Goal: Task Accomplishment & Management: Manage account settings

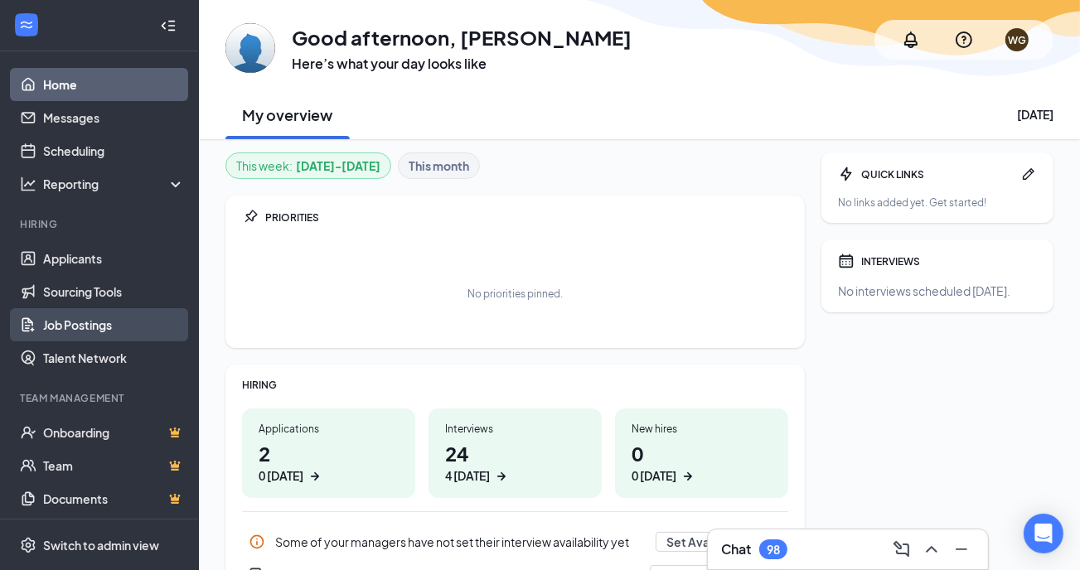
click at [66, 331] on link "Job Postings" at bounding box center [114, 324] width 142 height 33
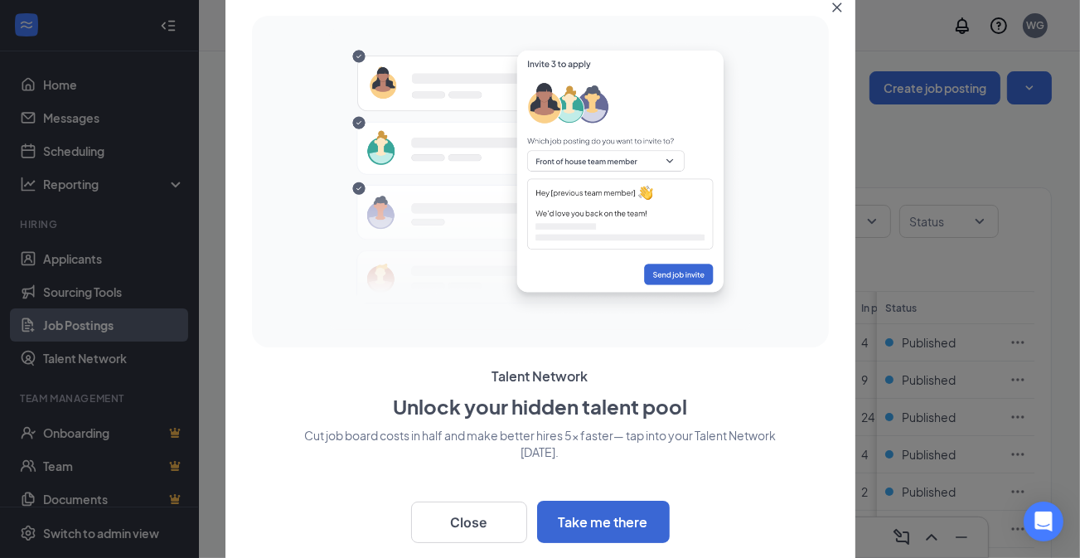
click at [834, 7] on icon "Close" at bounding box center [837, 7] width 10 height 10
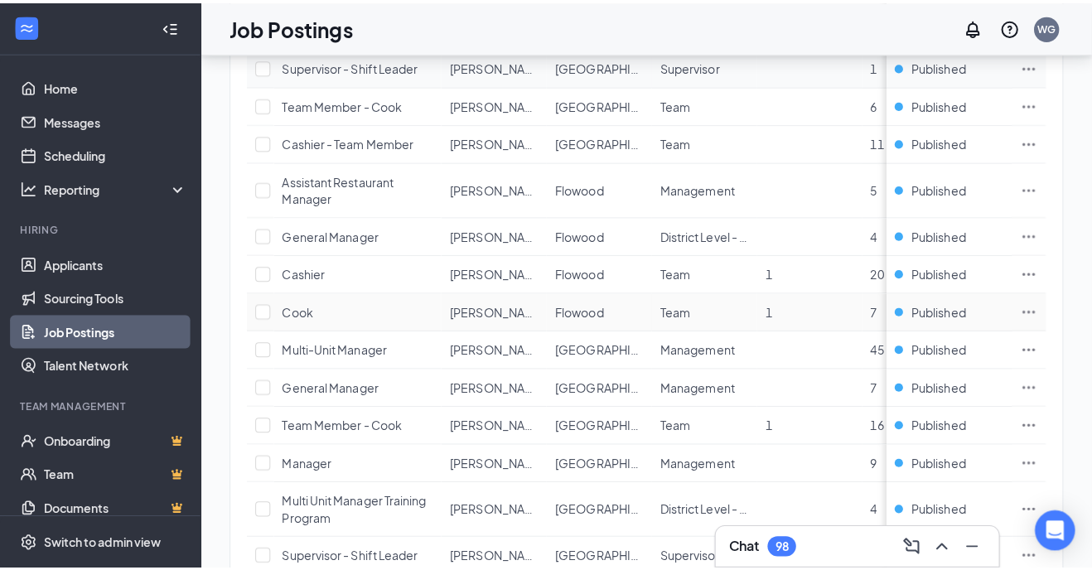
scroll to position [994, 0]
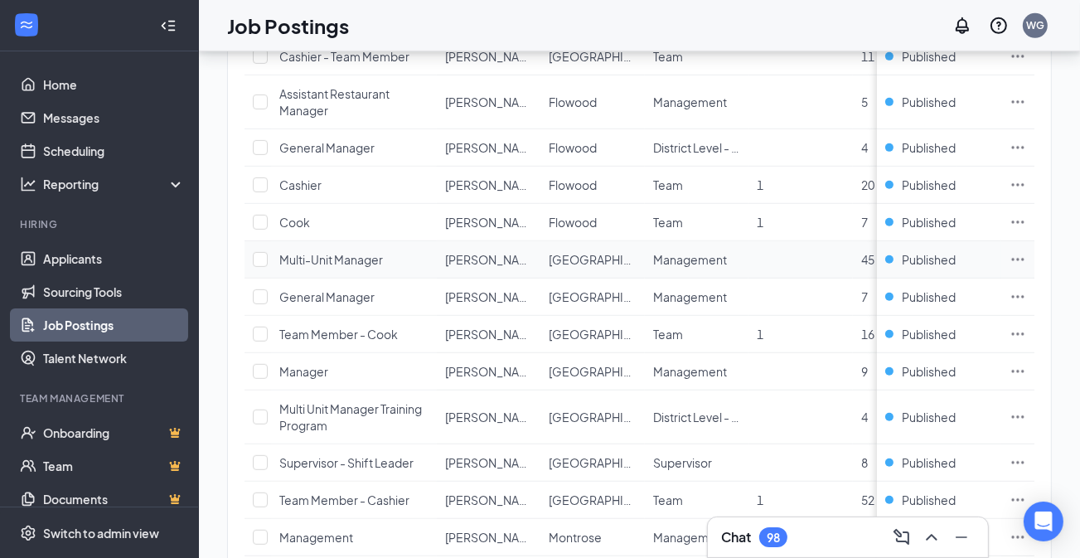
click at [1024, 258] on icon "Ellipses" at bounding box center [1018, 259] width 12 height 2
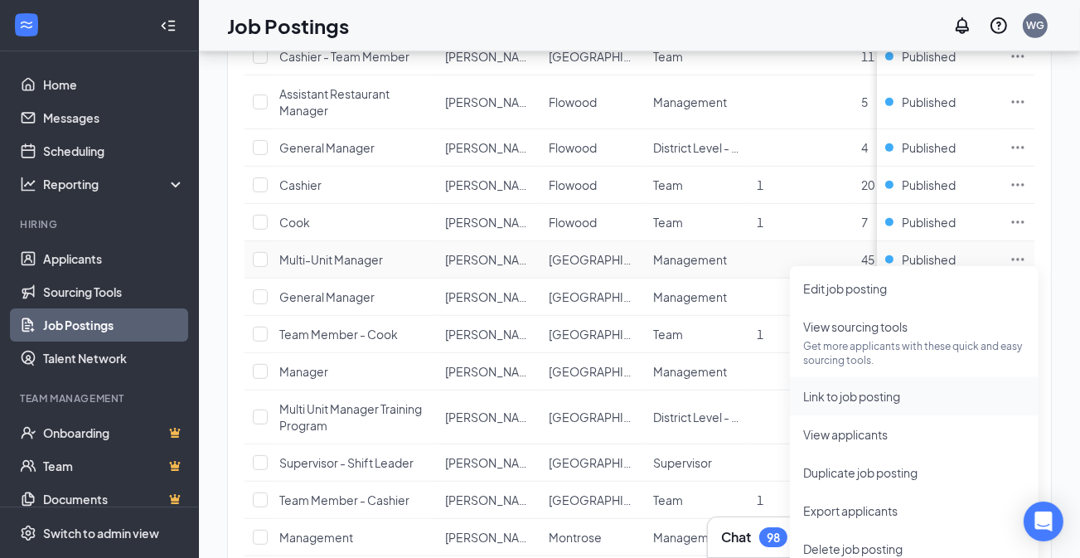
click at [858, 400] on span "Link to job posting" at bounding box center [851, 396] width 97 height 15
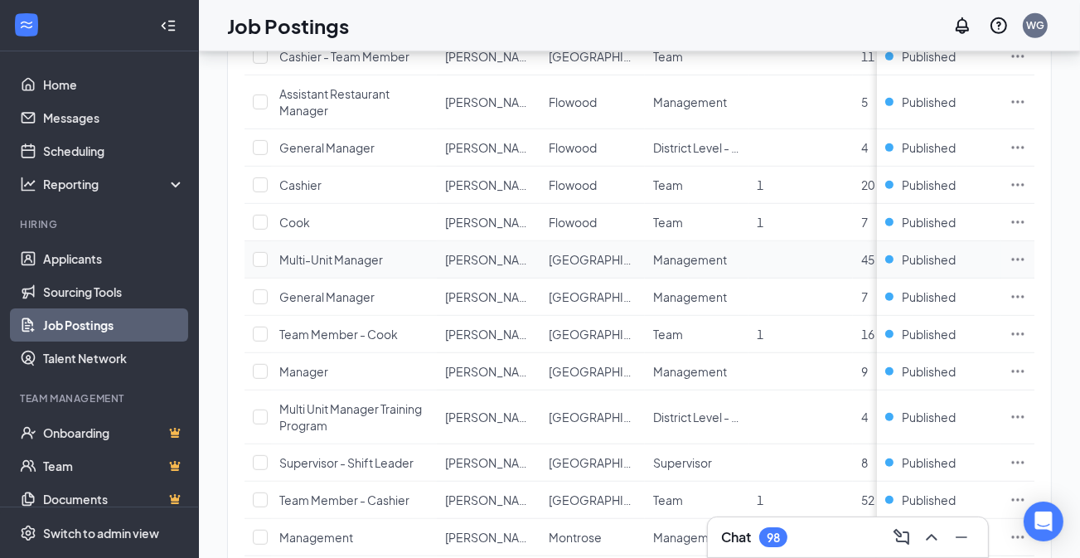
click at [1026, 252] on icon "Ellipses" at bounding box center [1017, 259] width 17 height 17
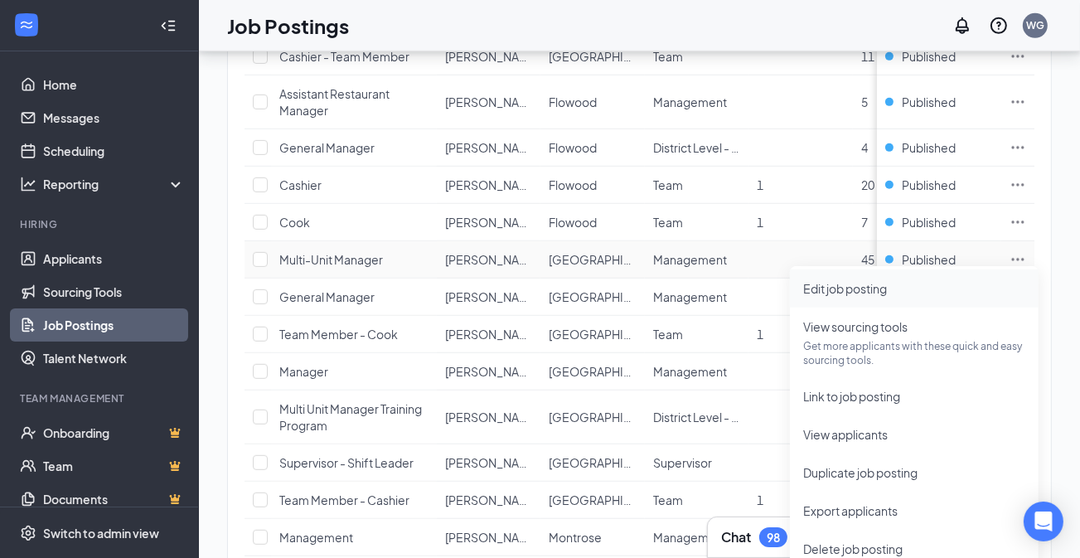
click at [848, 292] on span "Edit job posting" at bounding box center [845, 288] width 84 height 15
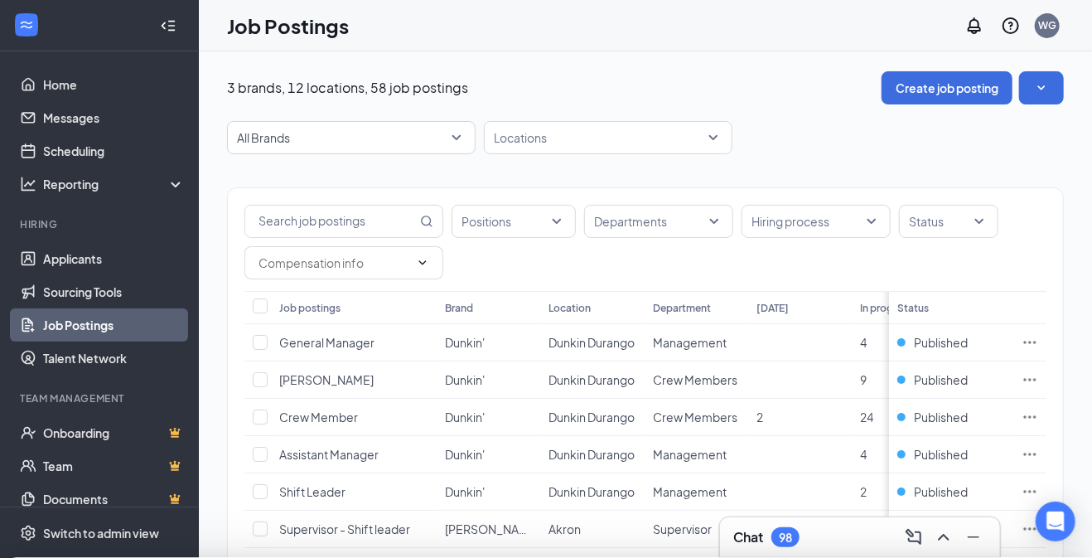
type input "[GEOGRAPHIC_DATA]"
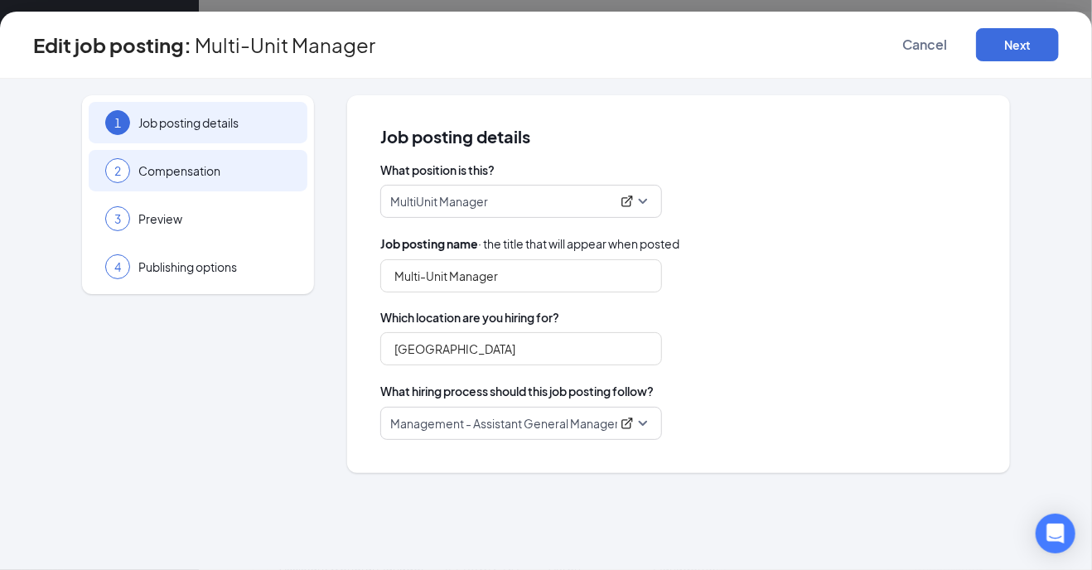
click at [190, 181] on div "2 Compensation" at bounding box center [198, 170] width 219 height 41
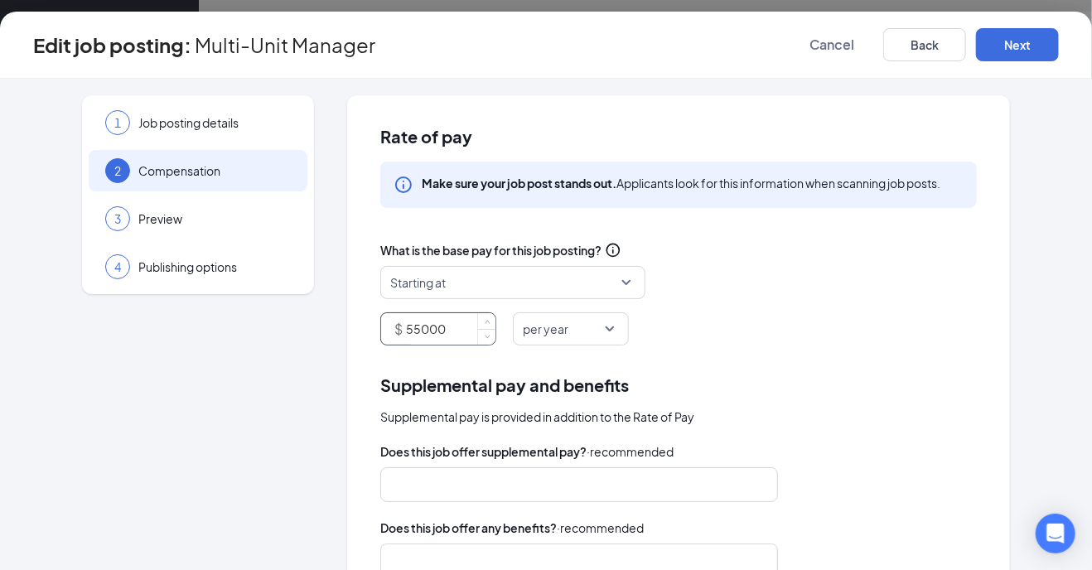
drag, startPoint x: 413, startPoint y: 326, endPoint x: 381, endPoint y: 332, distance: 32.2
click at [381, 332] on div "$ 55000" at bounding box center [438, 328] width 116 height 33
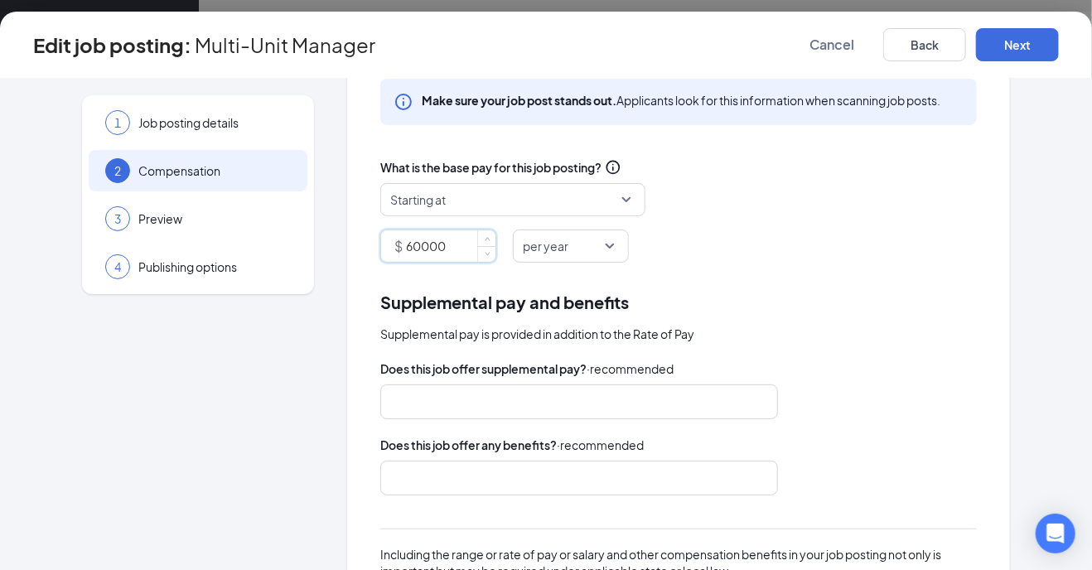
click at [570, 478] on div at bounding box center [571, 478] width 354 height 27
type input "60000"
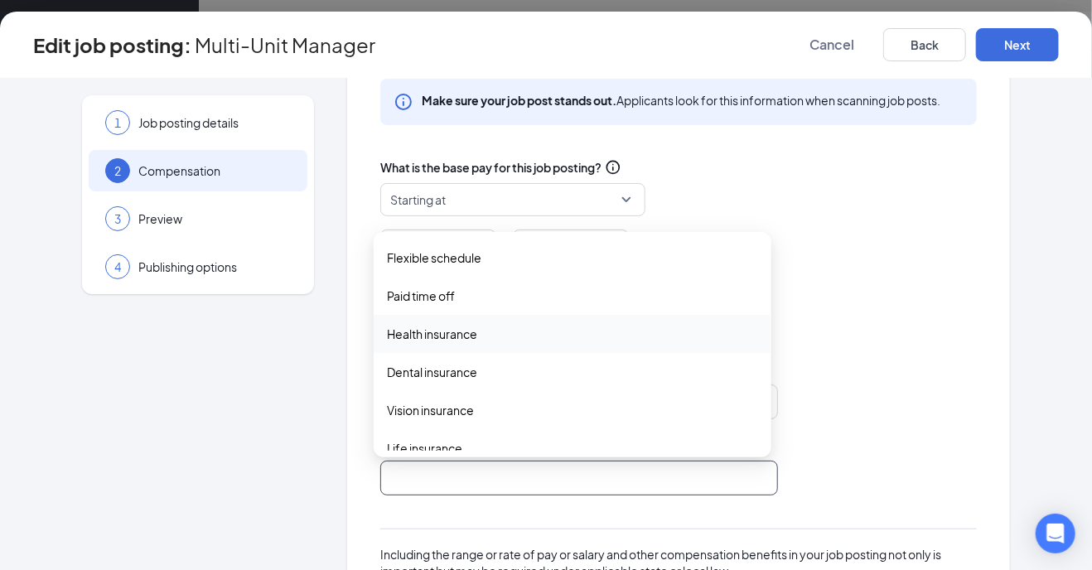
click at [449, 334] on span "Health insurance" at bounding box center [432, 334] width 90 height 18
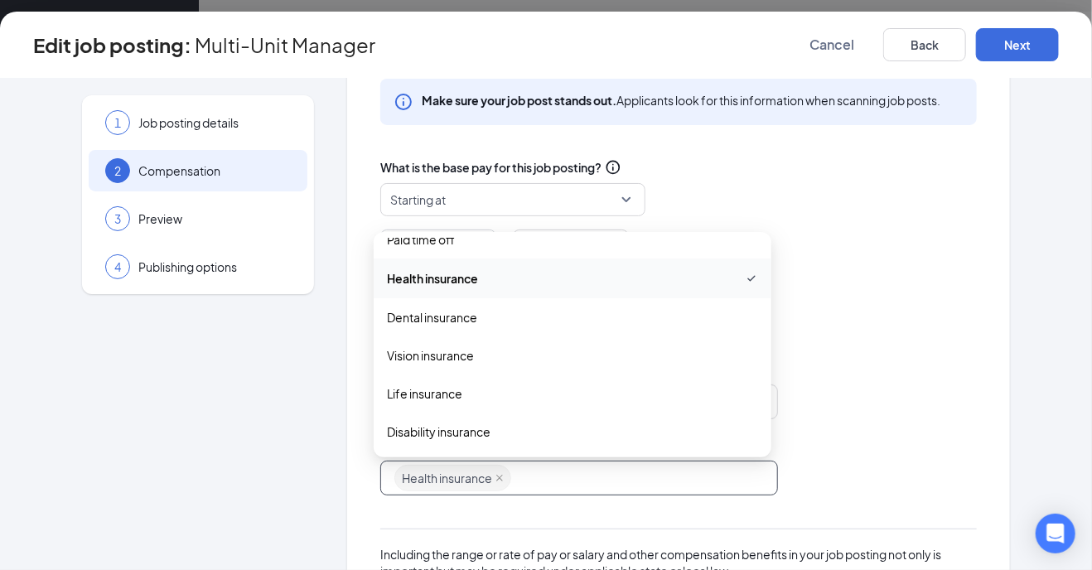
scroll to position [0, 0]
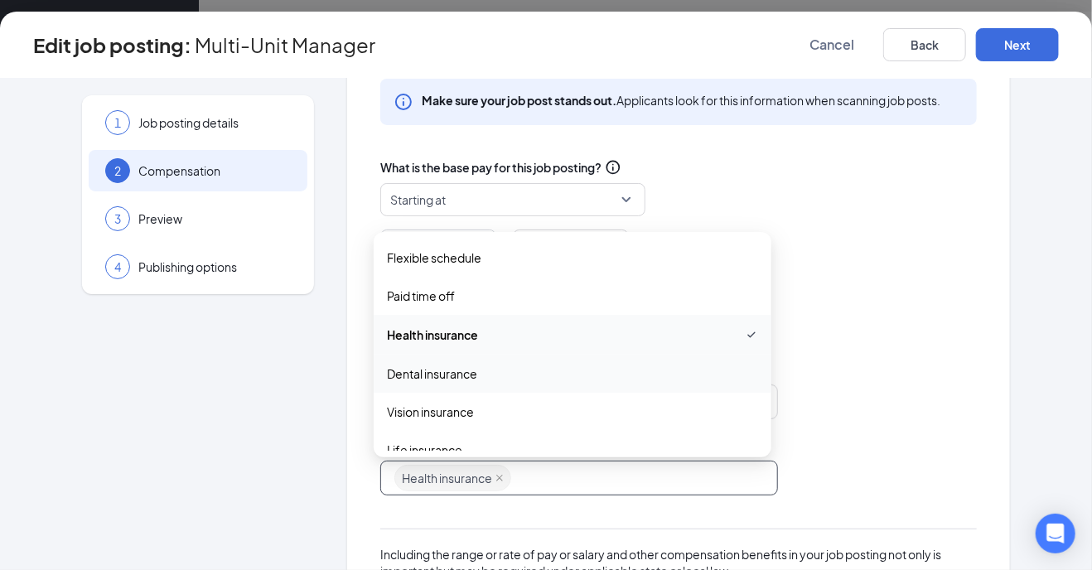
click at [443, 371] on span "Dental insurance" at bounding box center [432, 374] width 90 height 18
click at [554, 373] on span "Dental insurance" at bounding box center [572, 375] width 371 height 20
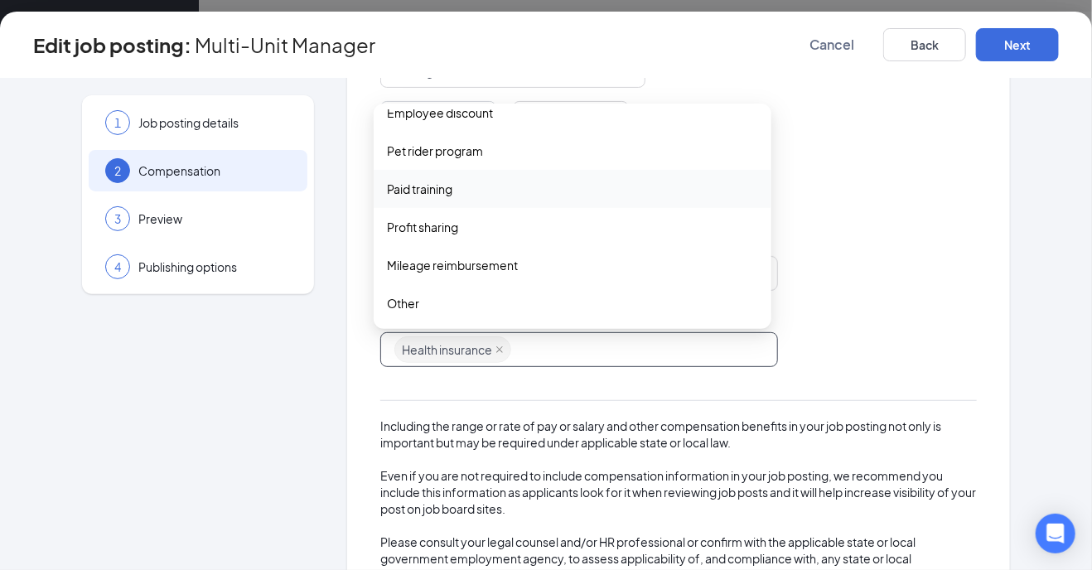
scroll to position [249, 0]
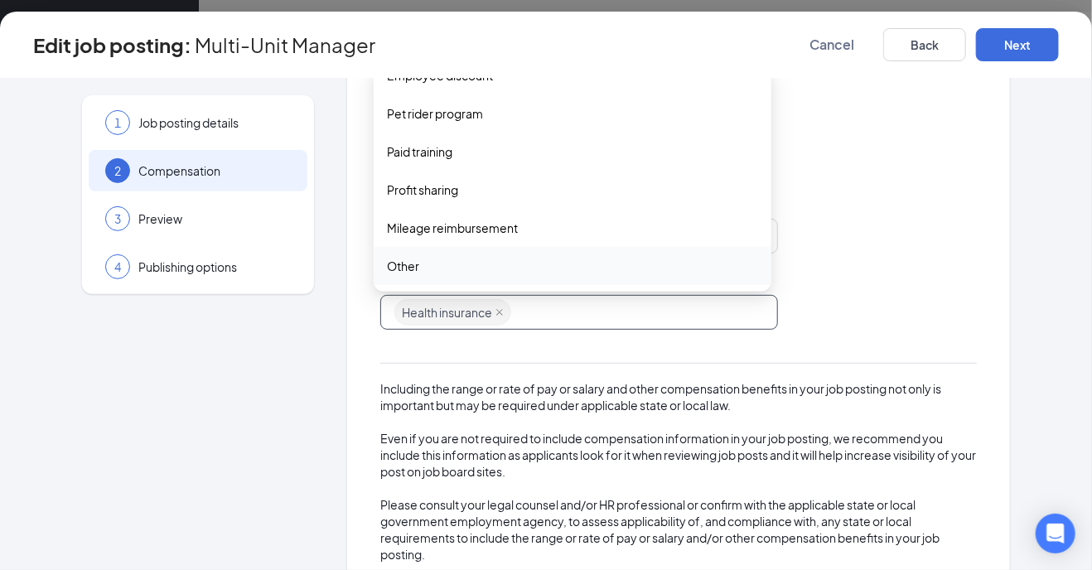
click at [880, 268] on div "Does this job offer supplemental pay? · recommended Does this job offer any ben…" at bounding box center [678, 378] width 597 height 369
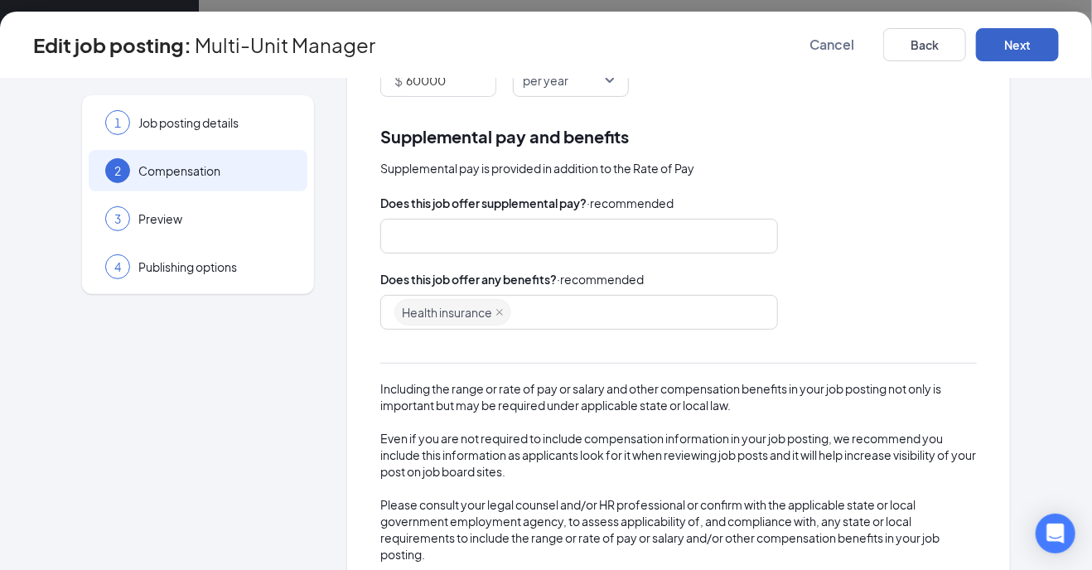
click at [1018, 45] on button "Next" at bounding box center [1017, 44] width 83 height 33
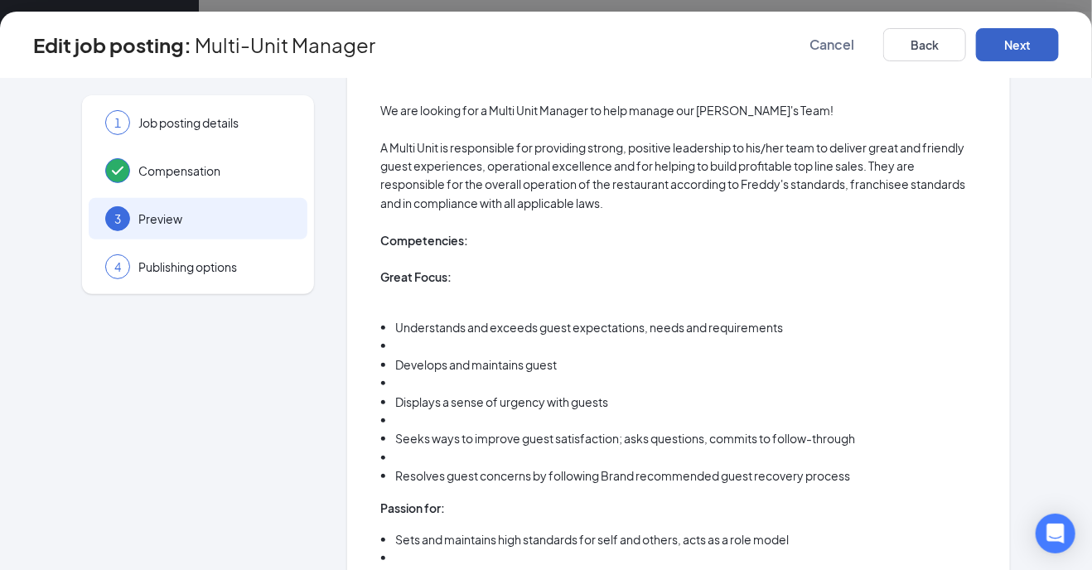
click at [1018, 45] on button "Next" at bounding box center [1017, 44] width 83 height 33
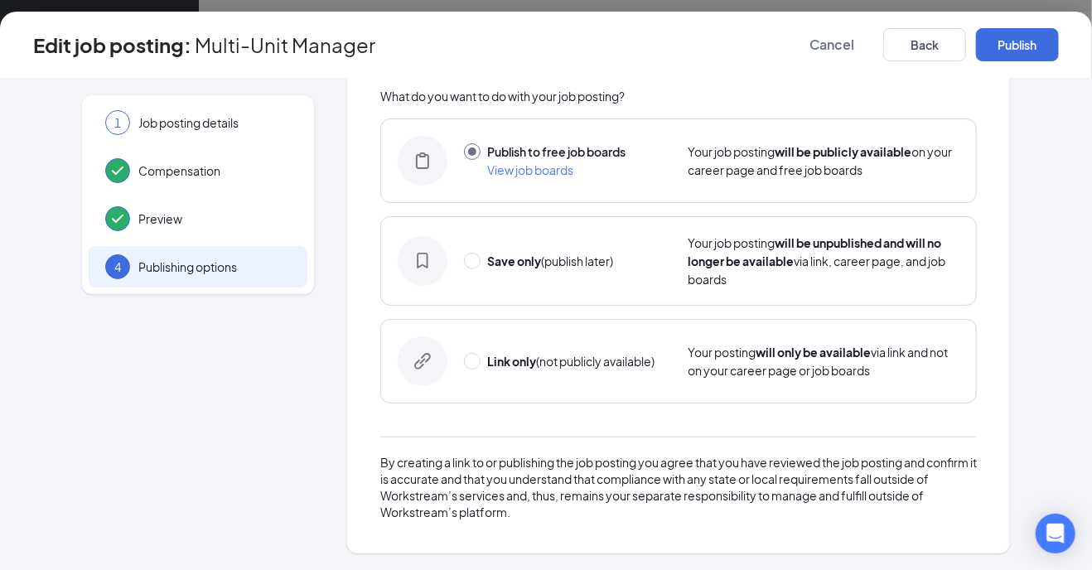
scroll to position [73, 0]
click at [1009, 46] on button "Publish" at bounding box center [1017, 44] width 83 height 33
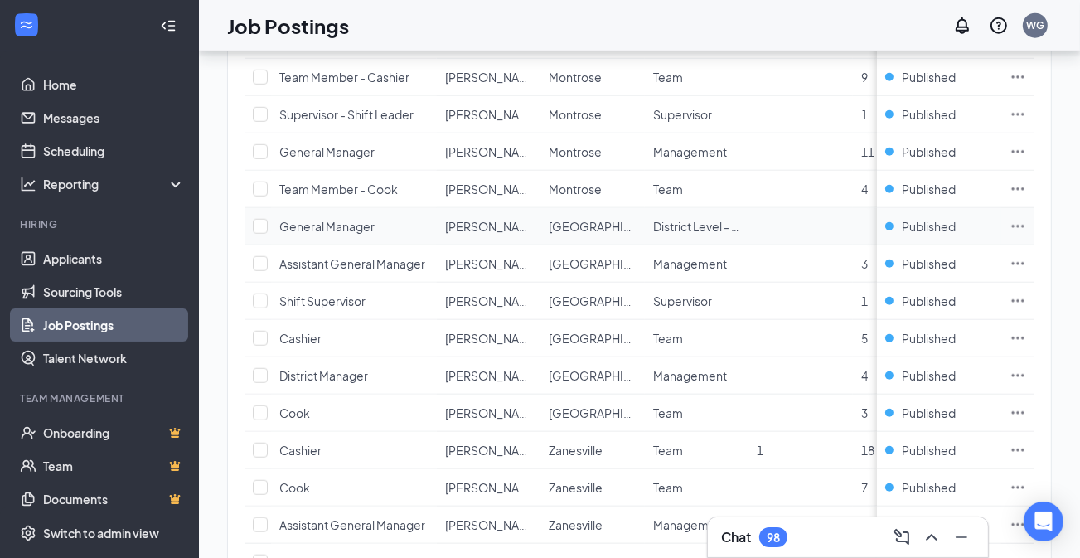
scroll to position [1077, 0]
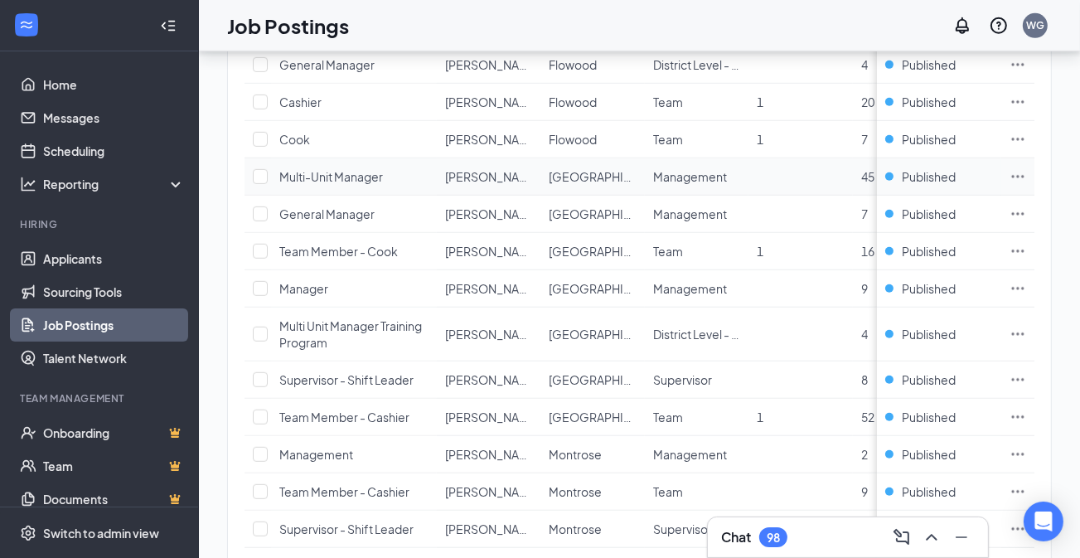
click at [1026, 168] on icon "Ellipses" at bounding box center [1017, 176] width 17 height 17
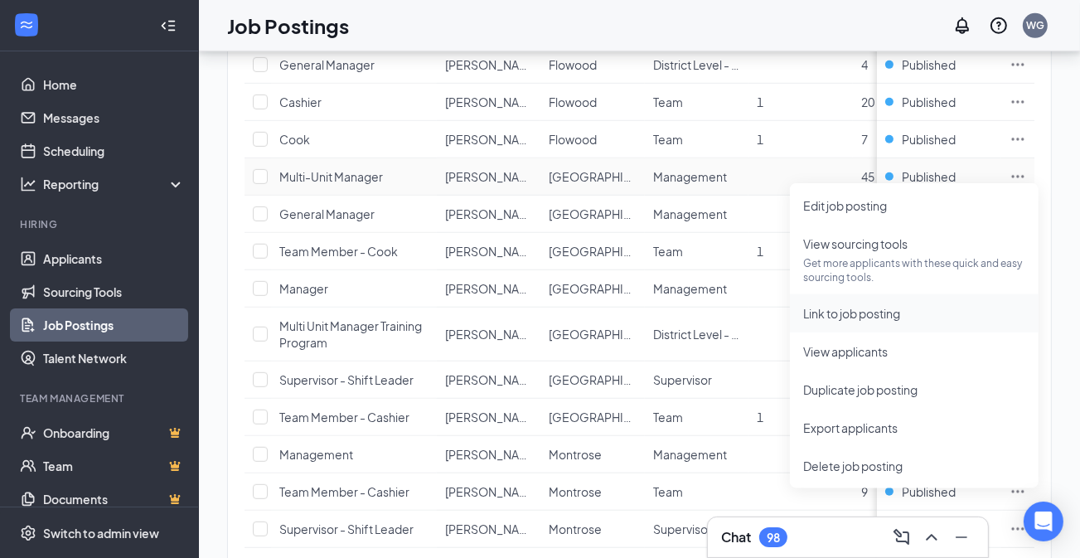
click at [854, 316] on span "Link to job posting" at bounding box center [851, 313] width 97 height 15
